Goal: Find specific page/section: Find specific page/section

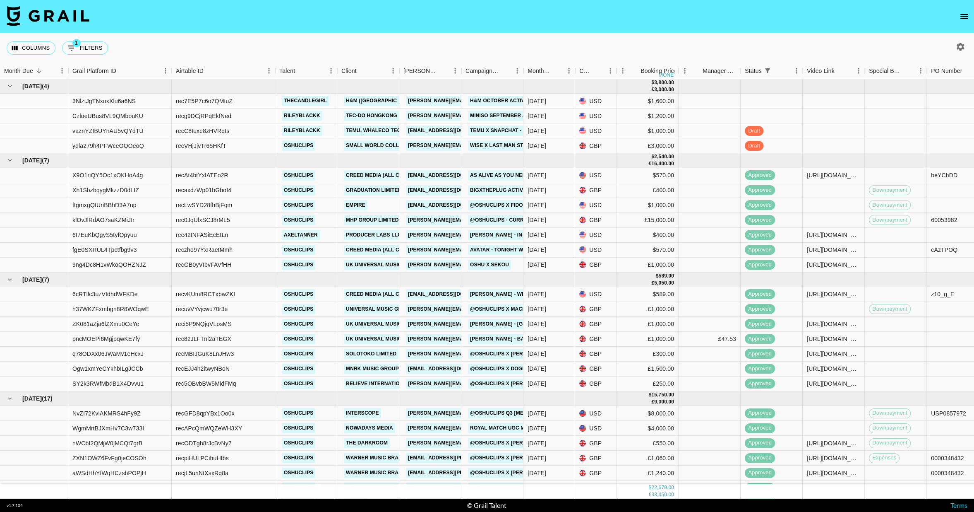
click at [965, 16] on icon "open drawer" at bounding box center [964, 16] width 7 height 5
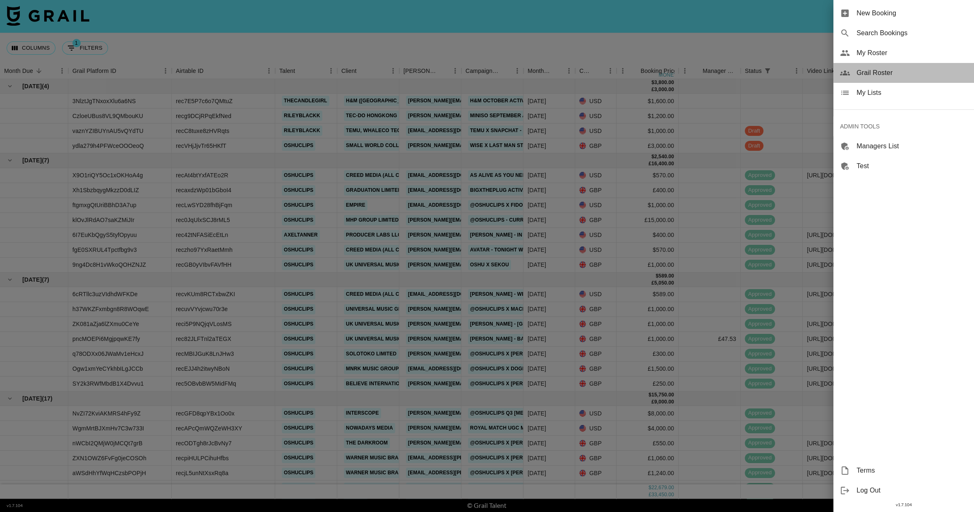
click at [863, 73] on span "Grail Roster" at bounding box center [912, 73] width 111 height 10
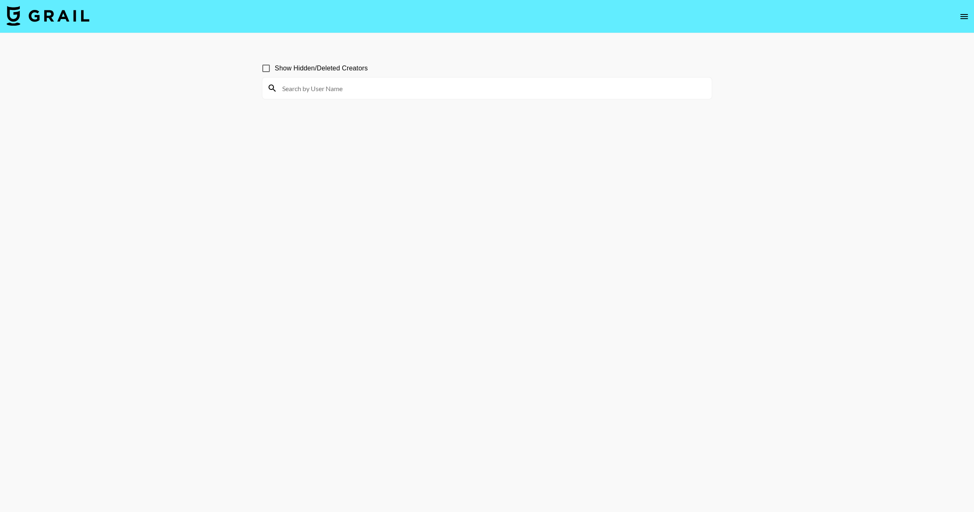
click at [320, 90] on input at bounding box center [492, 88] width 430 height 13
click at [329, 84] on input "[PERSON_NAME]" at bounding box center [492, 88] width 430 height 13
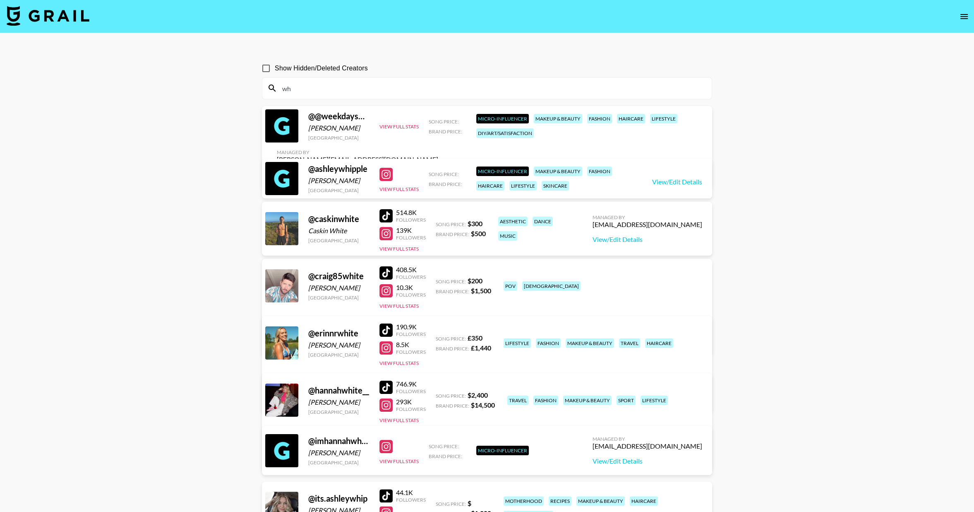
type input "w"
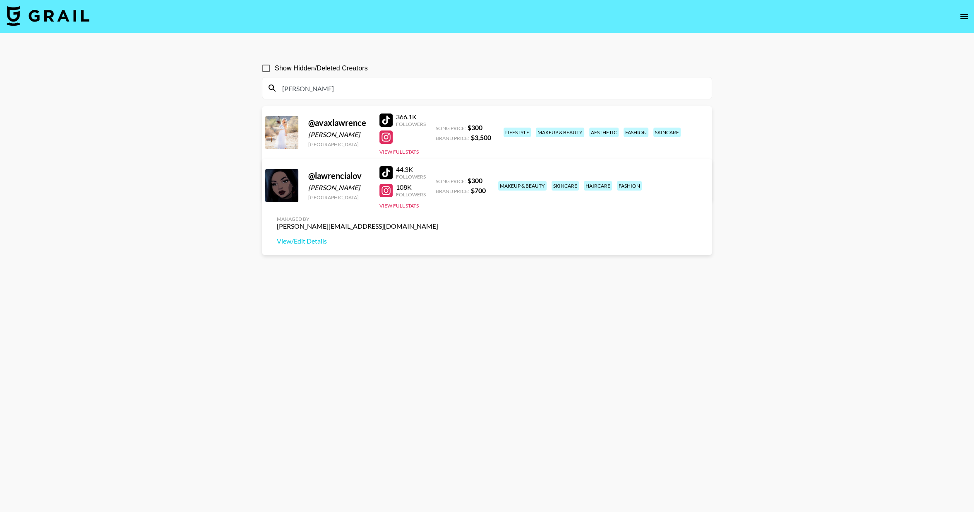
type input "[PERSON_NAME]"
click at [270, 69] on input "Show Hidden/Deleted Creators" at bounding box center [265, 68] width 17 height 17
checkbox input "true"
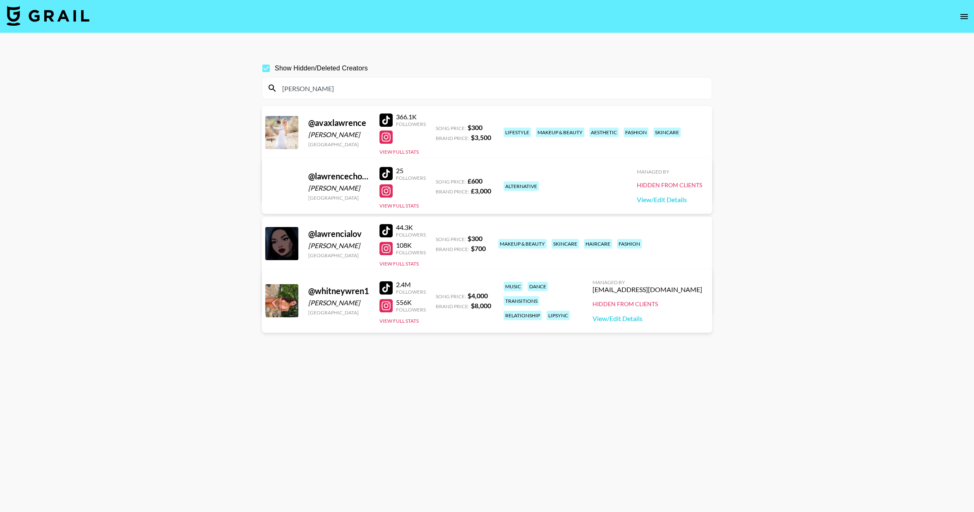
click at [334, 87] on input "[PERSON_NAME]" at bounding box center [492, 88] width 430 height 13
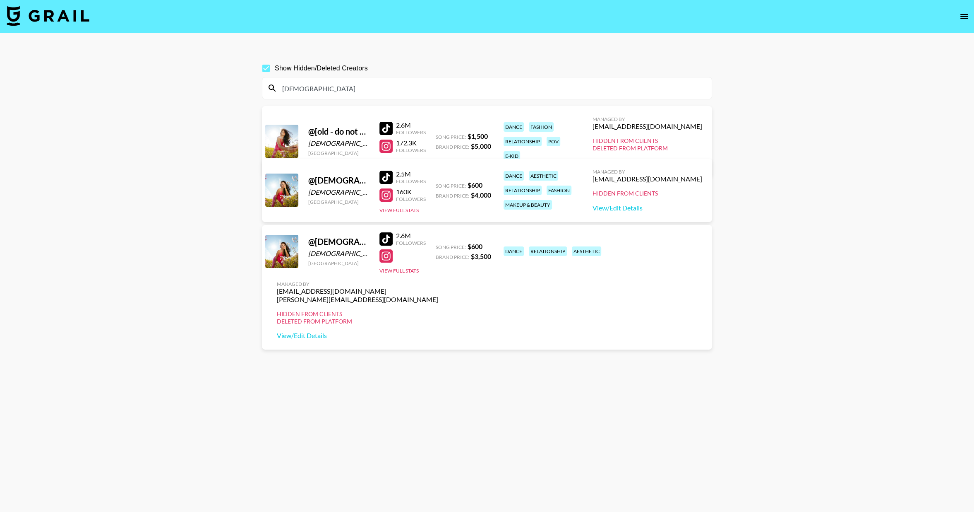
type input "[DEMOGRAPHIC_DATA]"
click at [265, 70] on input "Show Hidden/Deleted Creators" at bounding box center [265, 68] width 17 height 17
checkbox input "false"
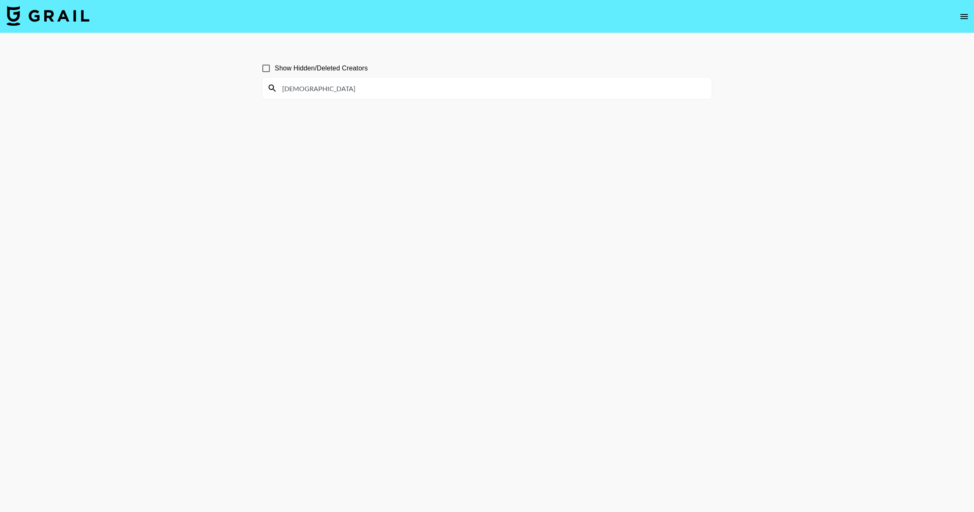
click at [310, 88] on input "[DEMOGRAPHIC_DATA]" at bounding box center [492, 88] width 430 height 13
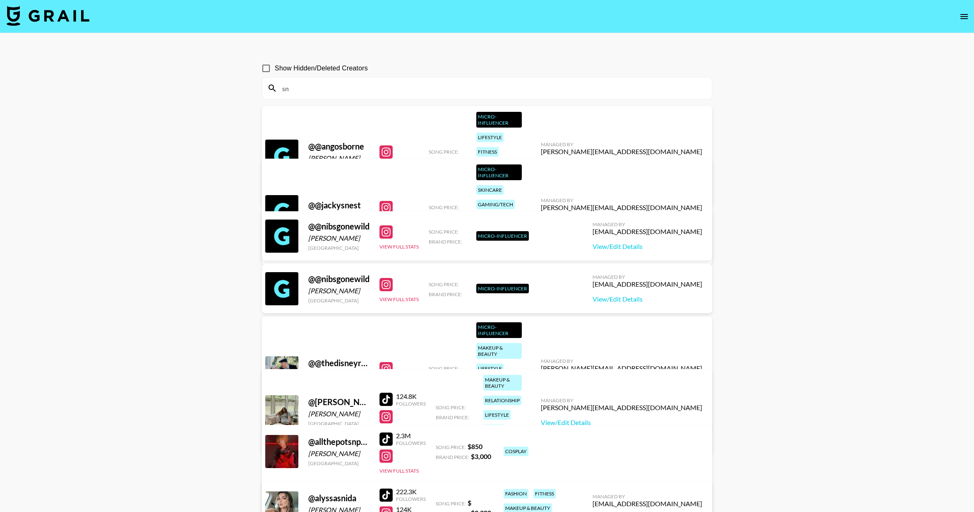
type input "sn"
click at [300, 89] on input "sn" at bounding box center [492, 88] width 430 height 13
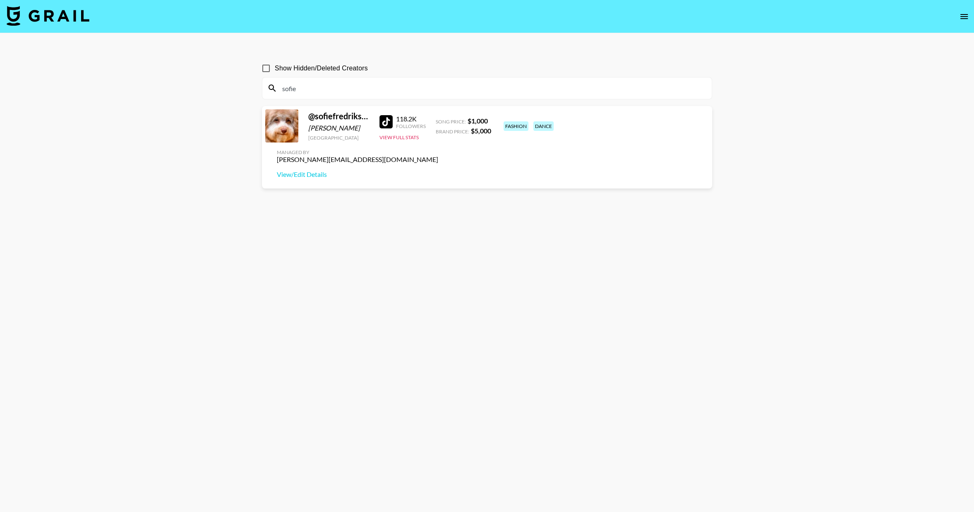
type input "sofie"
click at [289, 65] on span "Show Hidden/Deleted Creators" at bounding box center [321, 68] width 93 height 10
click at [275, 65] on input "Show Hidden/Deleted Creators" at bounding box center [265, 68] width 17 height 17
checkbox input "true"
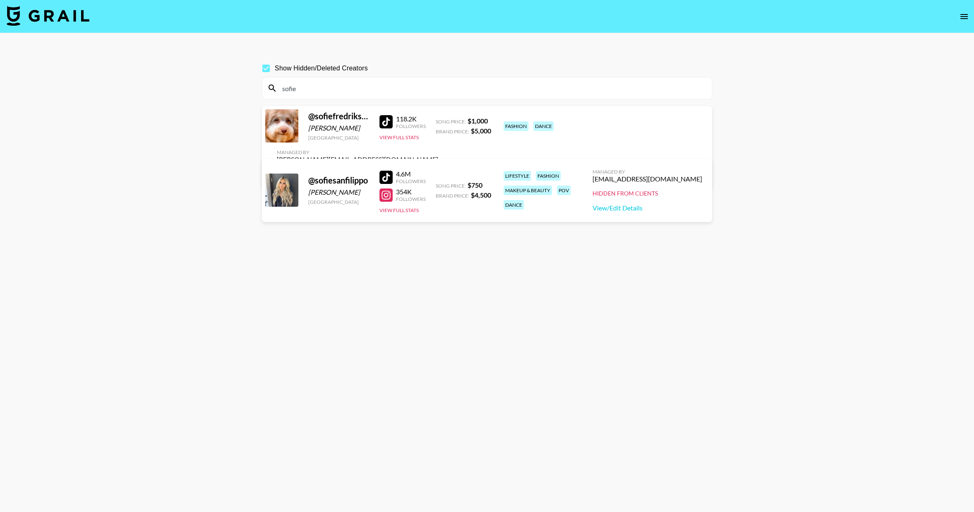
click at [409, 90] on input "sofie" at bounding box center [492, 88] width 430 height 13
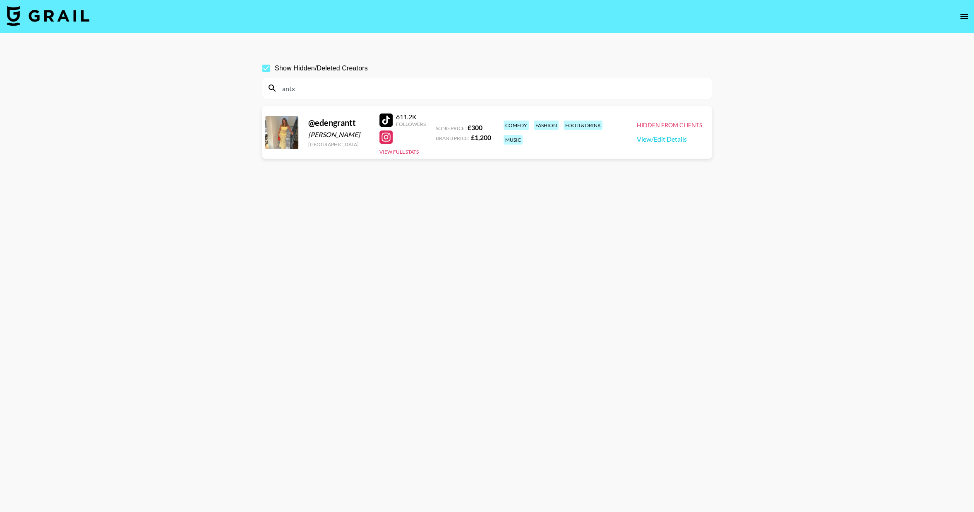
type input "antx"
click at [261, 70] on input "Show Hidden/Deleted Creators" at bounding box center [265, 68] width 17 height 17
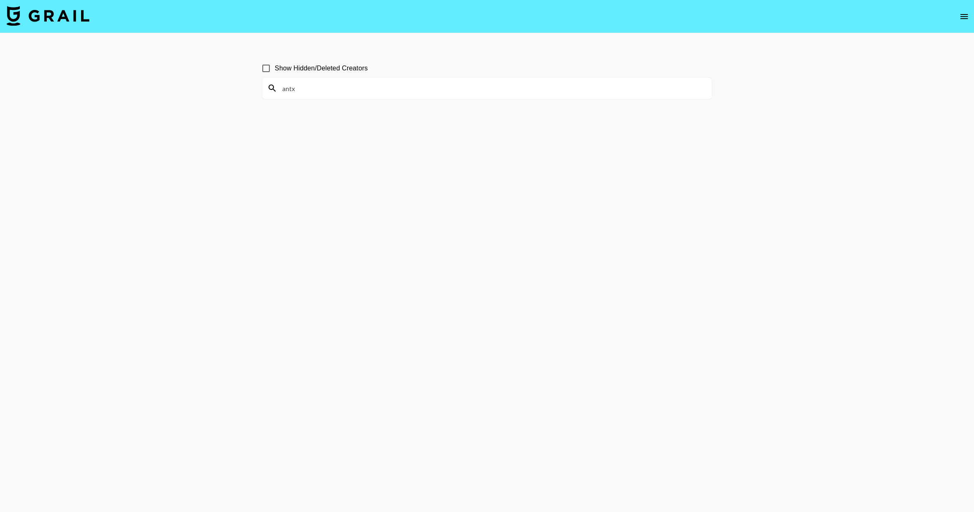
click at [263, 70] on input "Show Hidden/Deleted Creators" at bounding box center [265, 68] width 17 height 17
checkbox input "true"
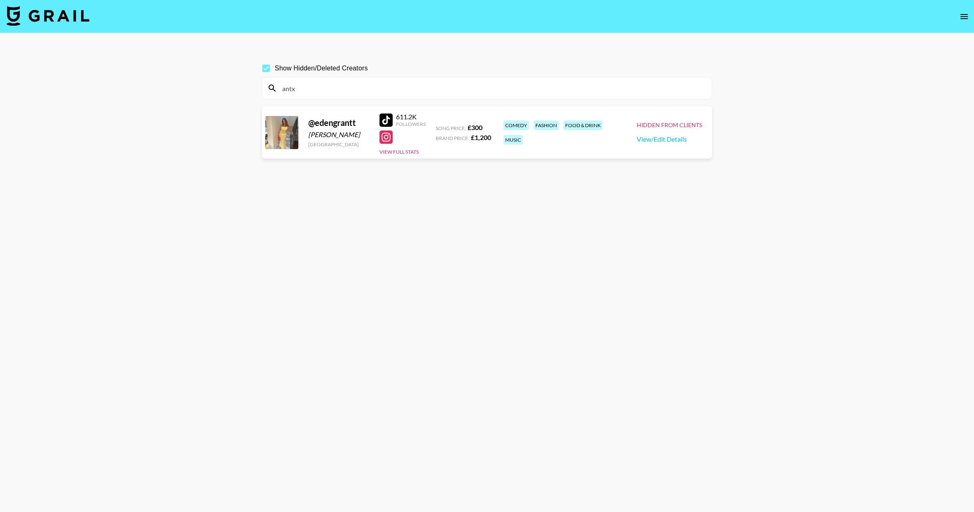
click at [308, 83] on input "antx" at bounding box center [492, 88] width 430 height 13
click at [307, 90] on input "antx" at bounding box center [492, 88] width 430 height 13
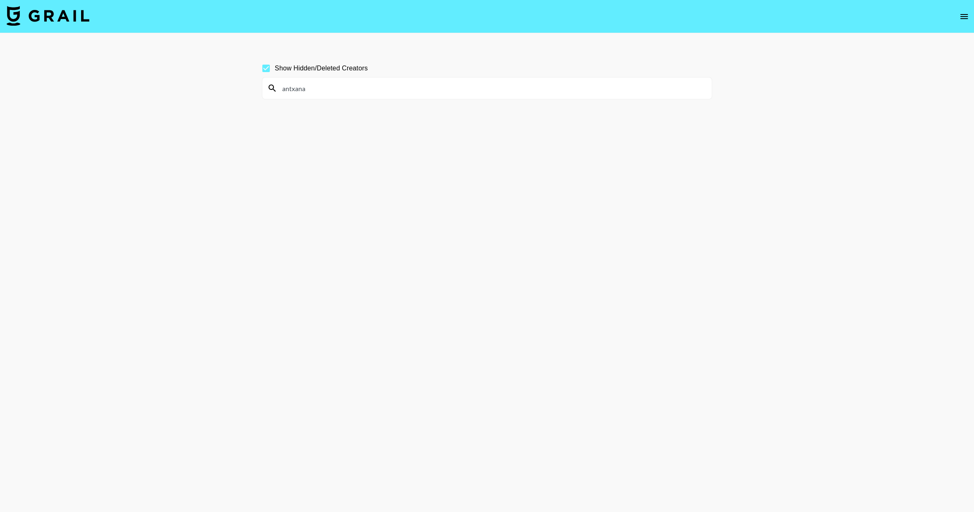
type input "antxana"
click at [309, 87] on input "antxana" at bounding box center [492, 88] width 430 height 13
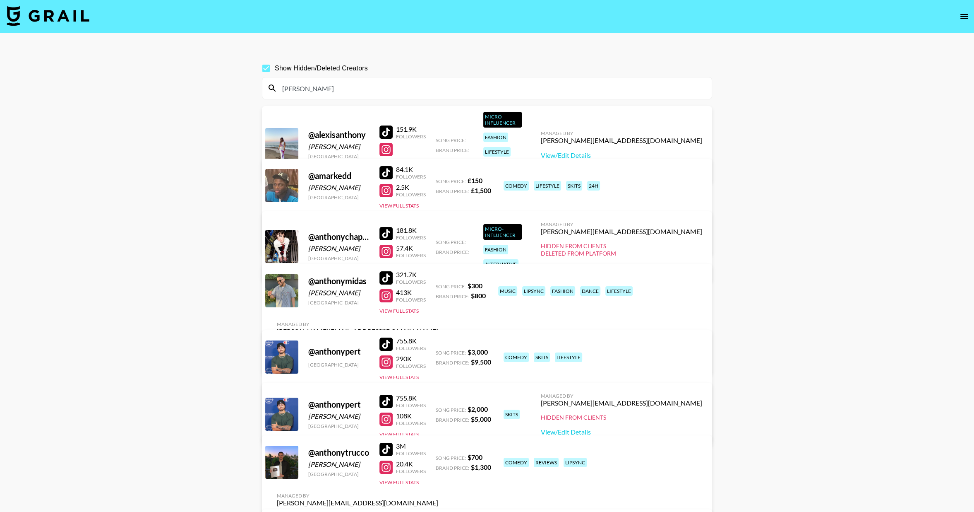
type input "[PERSON_NAME]"
click at [263, 65] on input "Show Hidden/Deleted Creators" at bounding box center [265, 68] width 17 height 17
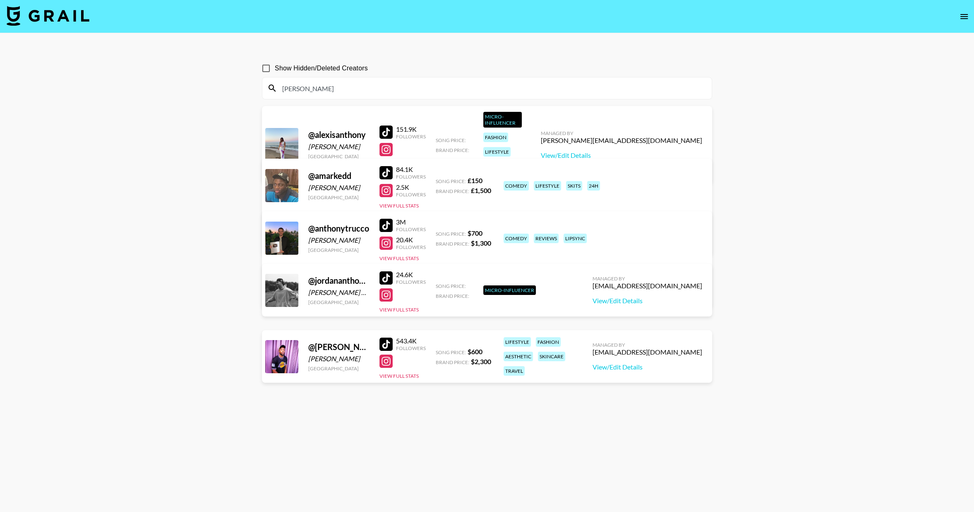
click at [263, 65] on input "Show Hidden/Deleted Creators" at bounding box center [265, 68] width 17 height 17
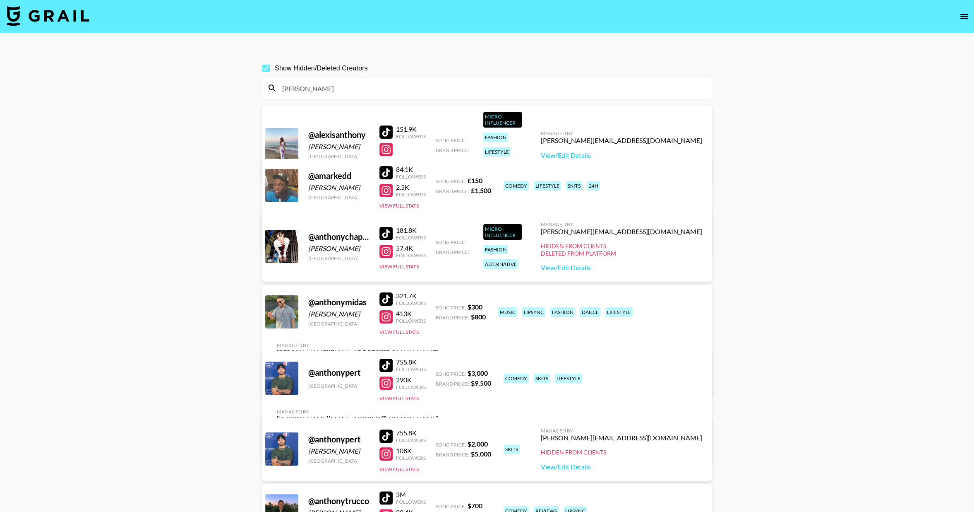
click at [263, 65] on input "Show Hidden/Deleted Creators" at bounding box center [265, 68] width 17 height 17
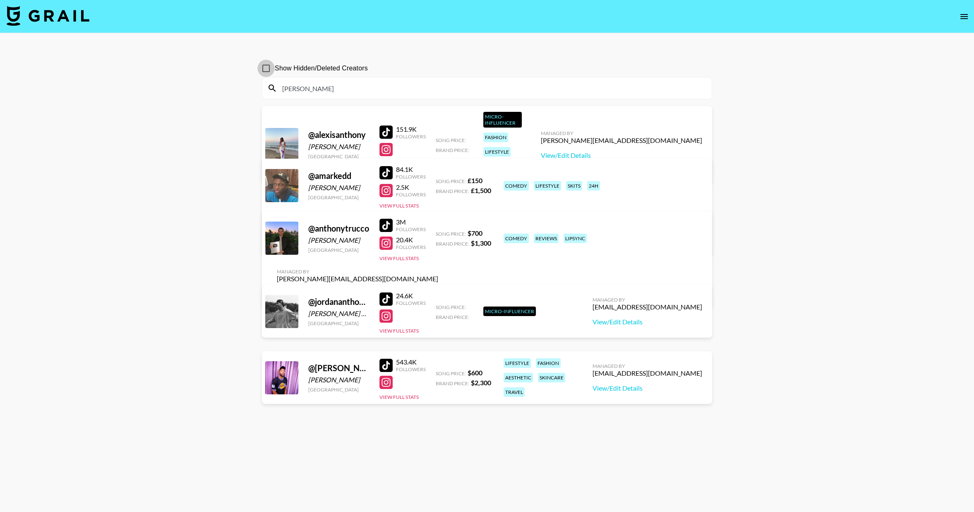
click at [263, 65] on input "Show Hidden/Deleted Creators" at bounding box center [265, 68] width 17 height 17
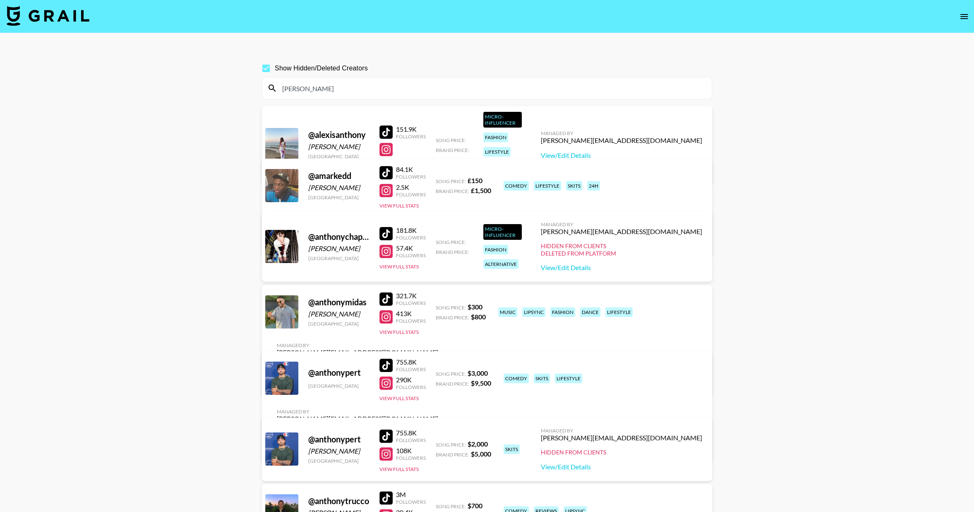
click at [270, 65] on input "Show Hidden/Deleted Creators" at bounding box center [265, 68] width 17 height 17
checkbox input "false"
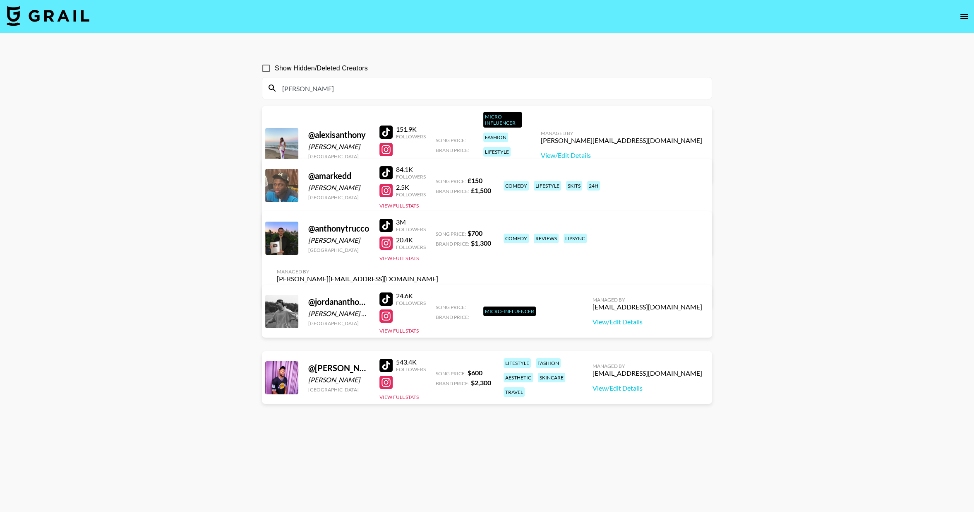
click at [332, 83] on input "[PERSON_NAME]" at bounding box center [492, 88] width 430 height 13
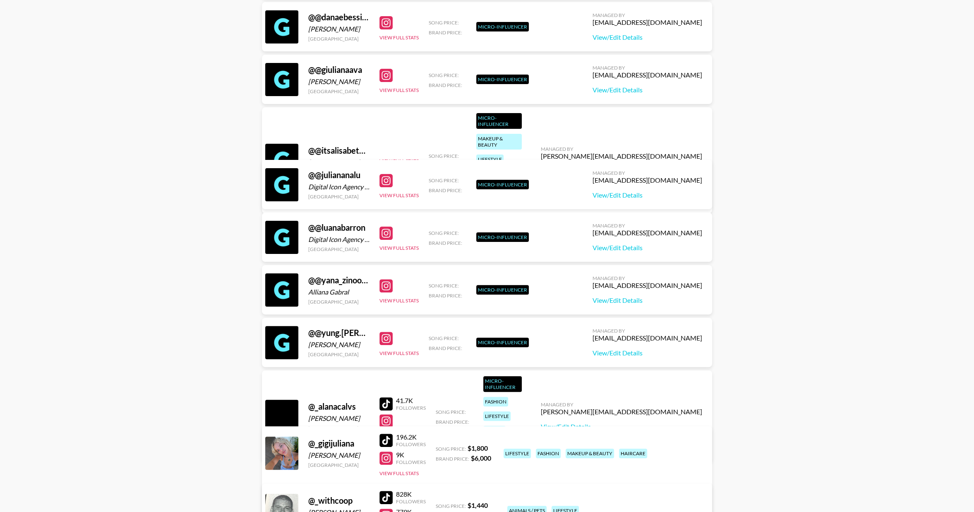
scroll to position [197, 0]
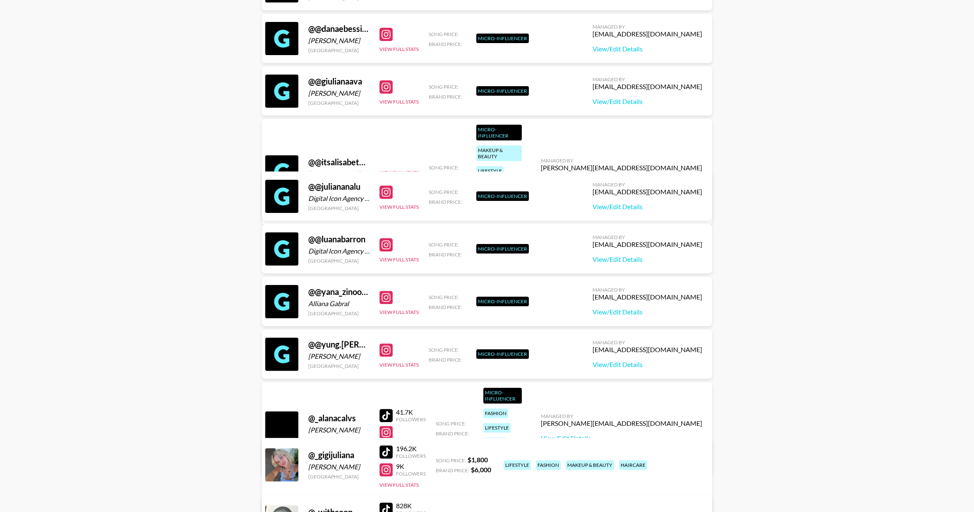
type input "[PERSON_NAME]"
